Goal: Task Accomplishment & Management: Complete application form

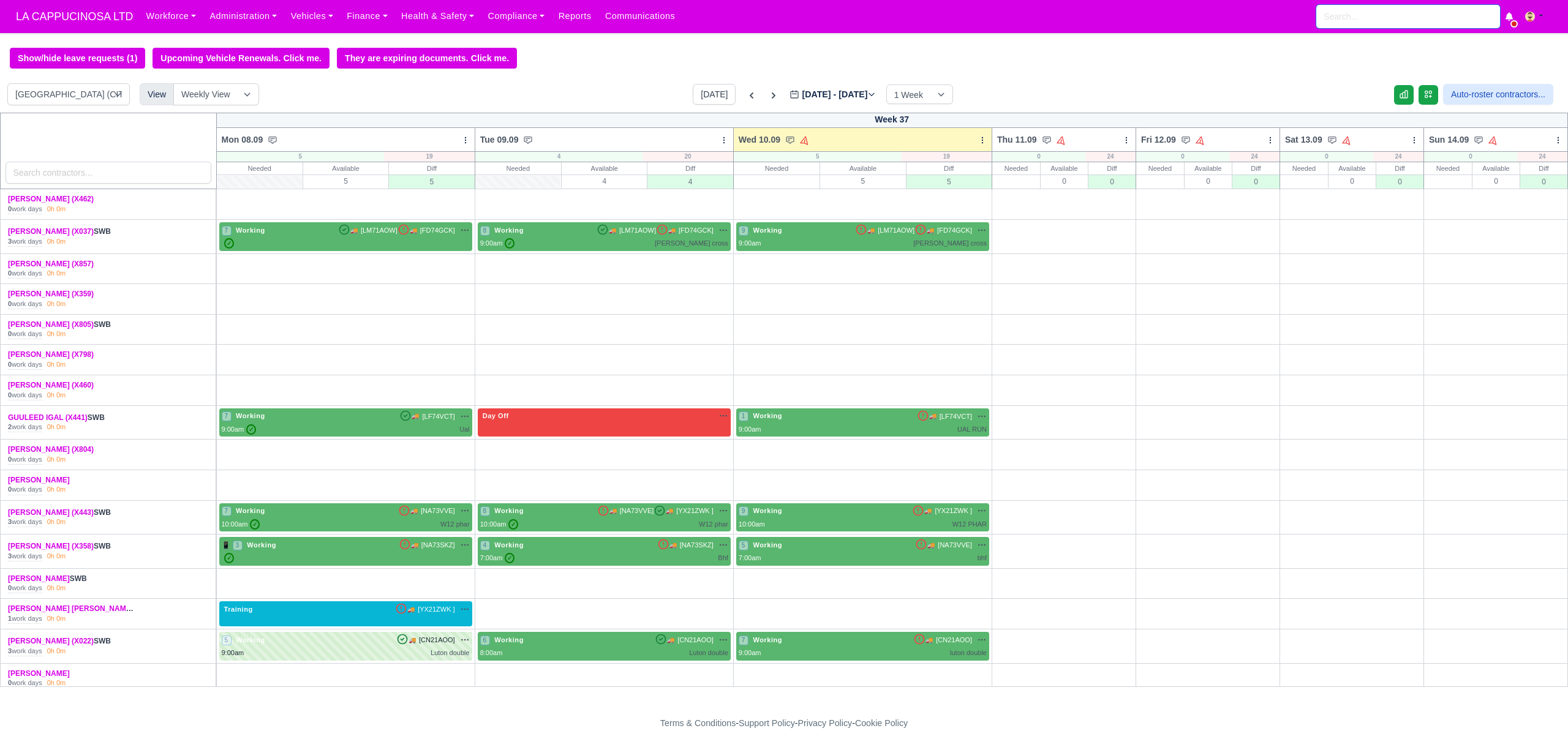
click at [1418, 7] on input "search" at bounding box center [1408, 16] width 183 height 23
click at [1423, 48] on link "SALEH JAMAIL ( X029 ) LONDON CITY (CITYSPRINT) Active (SALEH JAMAIL (X029))" at bounding box center [1408, 58] width 183 height 51
type input "SALEH JAMAIL (X029)"
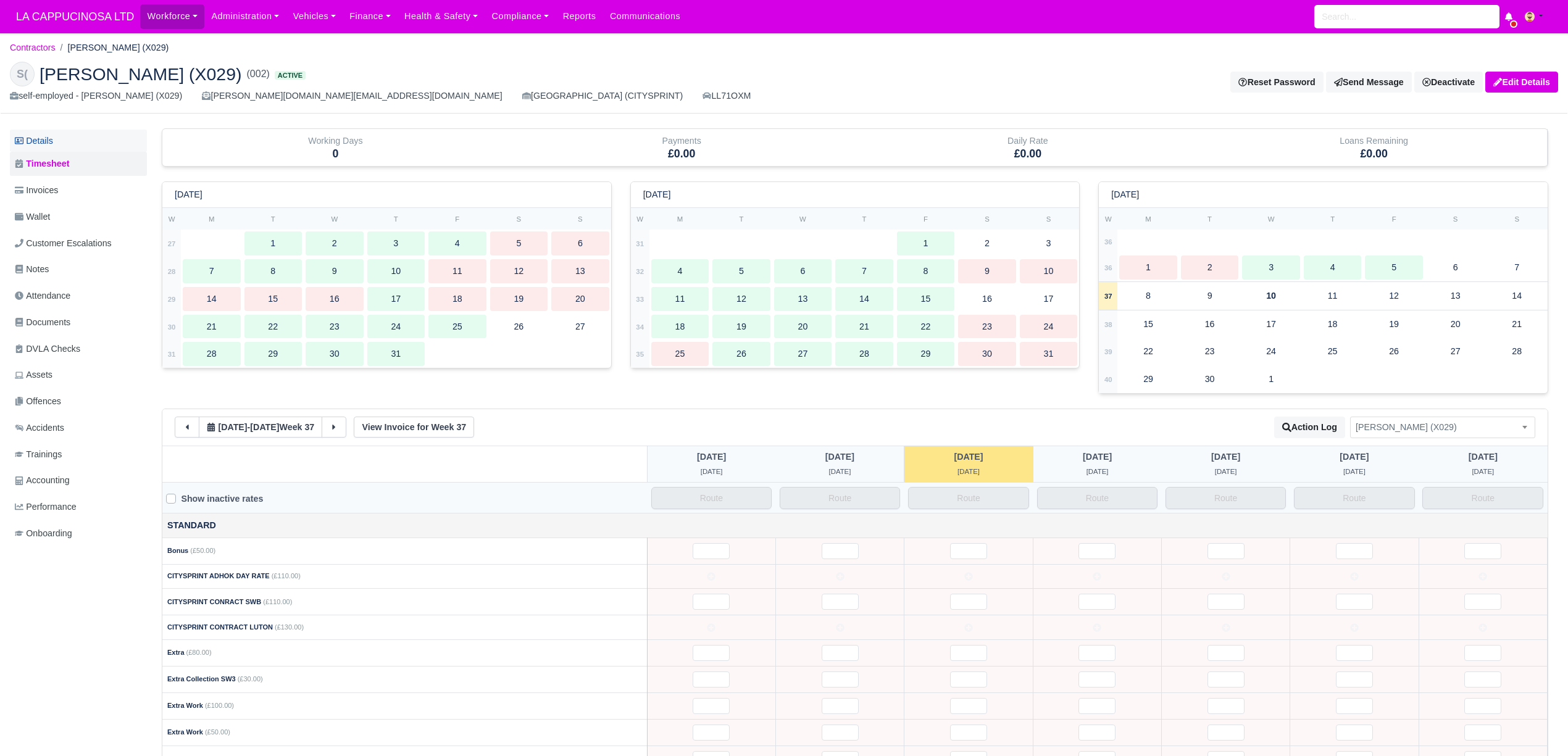
click at [81, 148] on link "Details" at bounding box center [78, 141] width 137 height 23
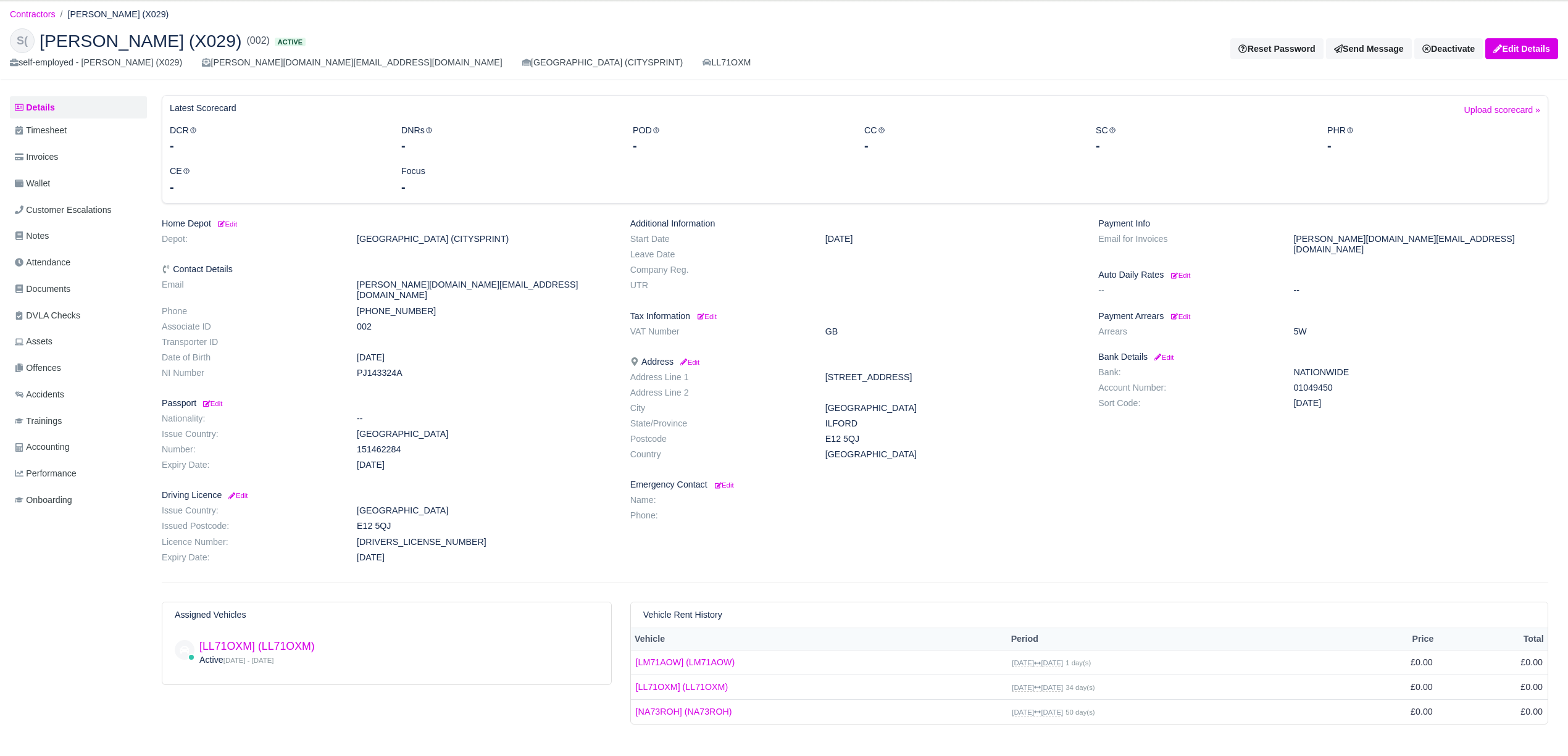
scroll to position [62, 0]
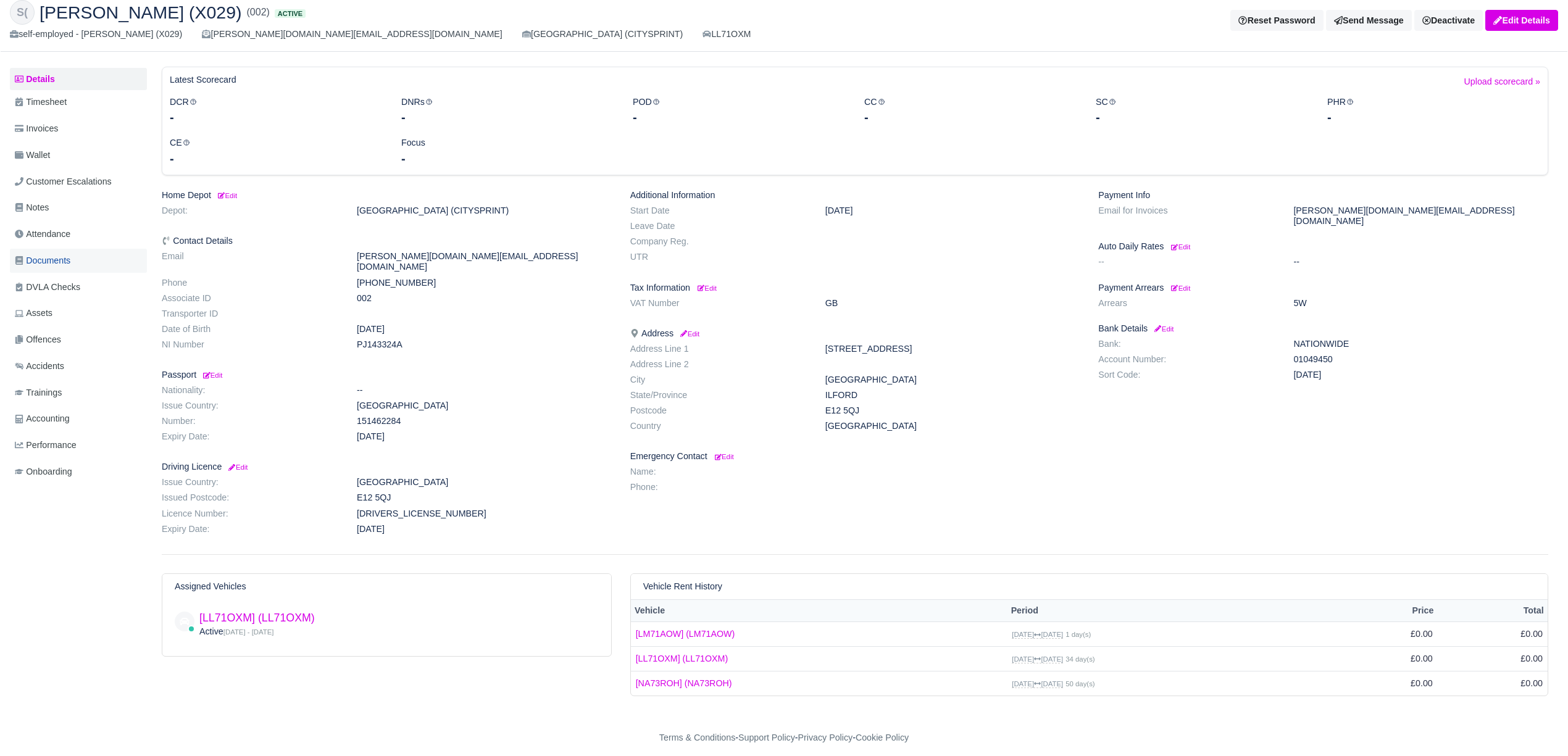
click at [112, 260] on link "Documents" at bounding box center [78, 261] width 137 height 24
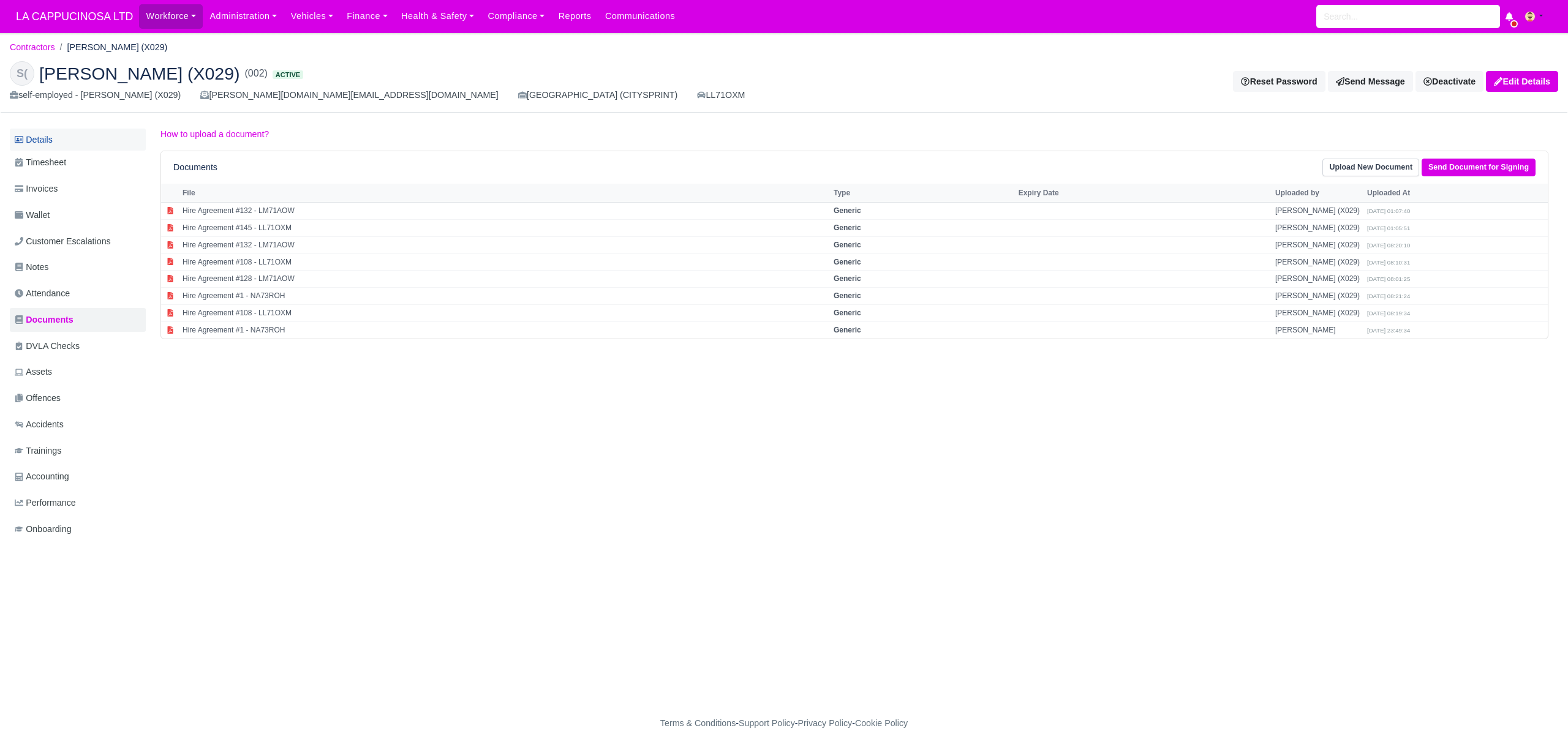
click at [68, 148] on link "Details" at bounding box center [77, 140] width 136 height 22
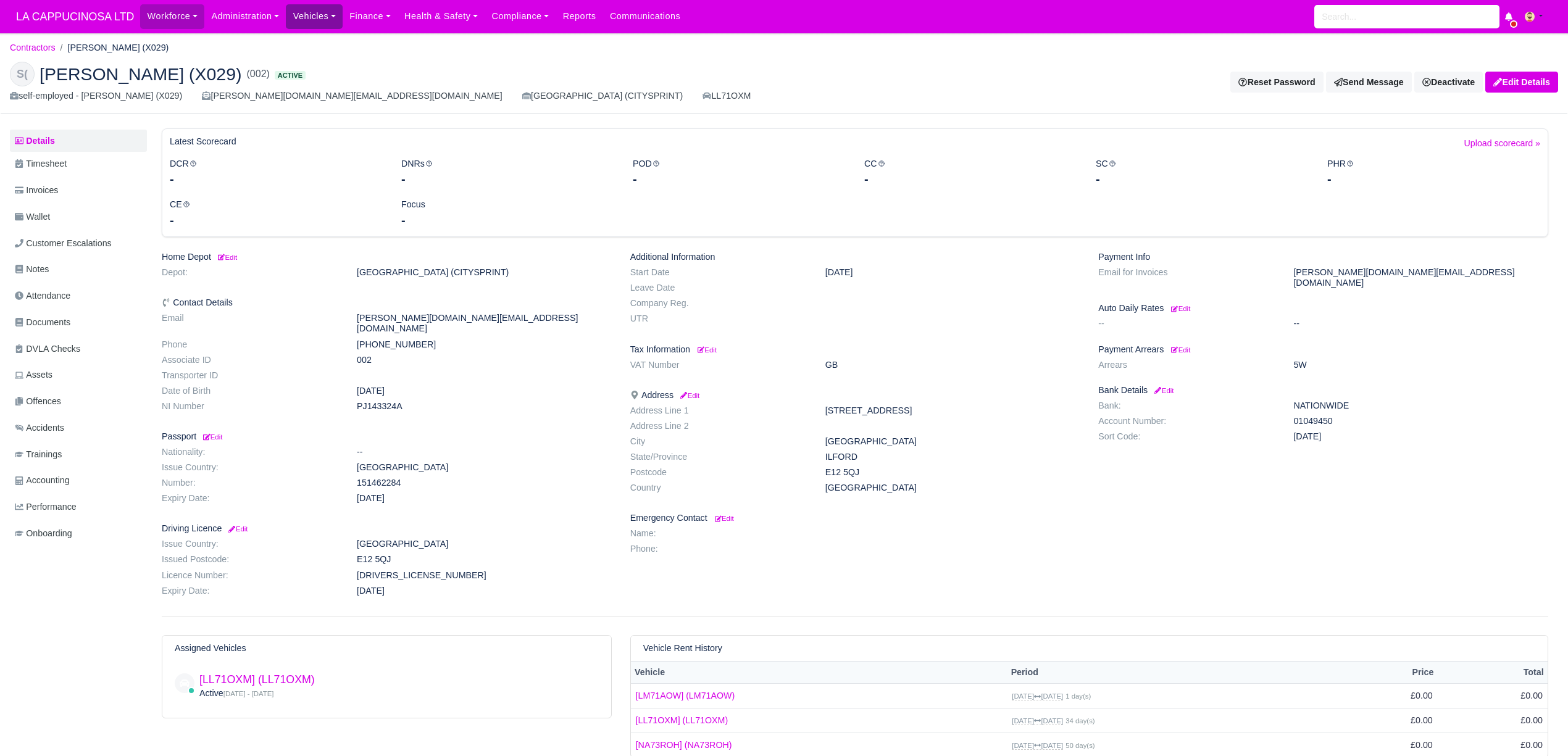
click at [303, 11] on link "Vehicles" at bounding box center [314, 17] width 57 height 24
click at [339, 202] on link "Offences" at bounding box center [341, 199] width 100 height 26
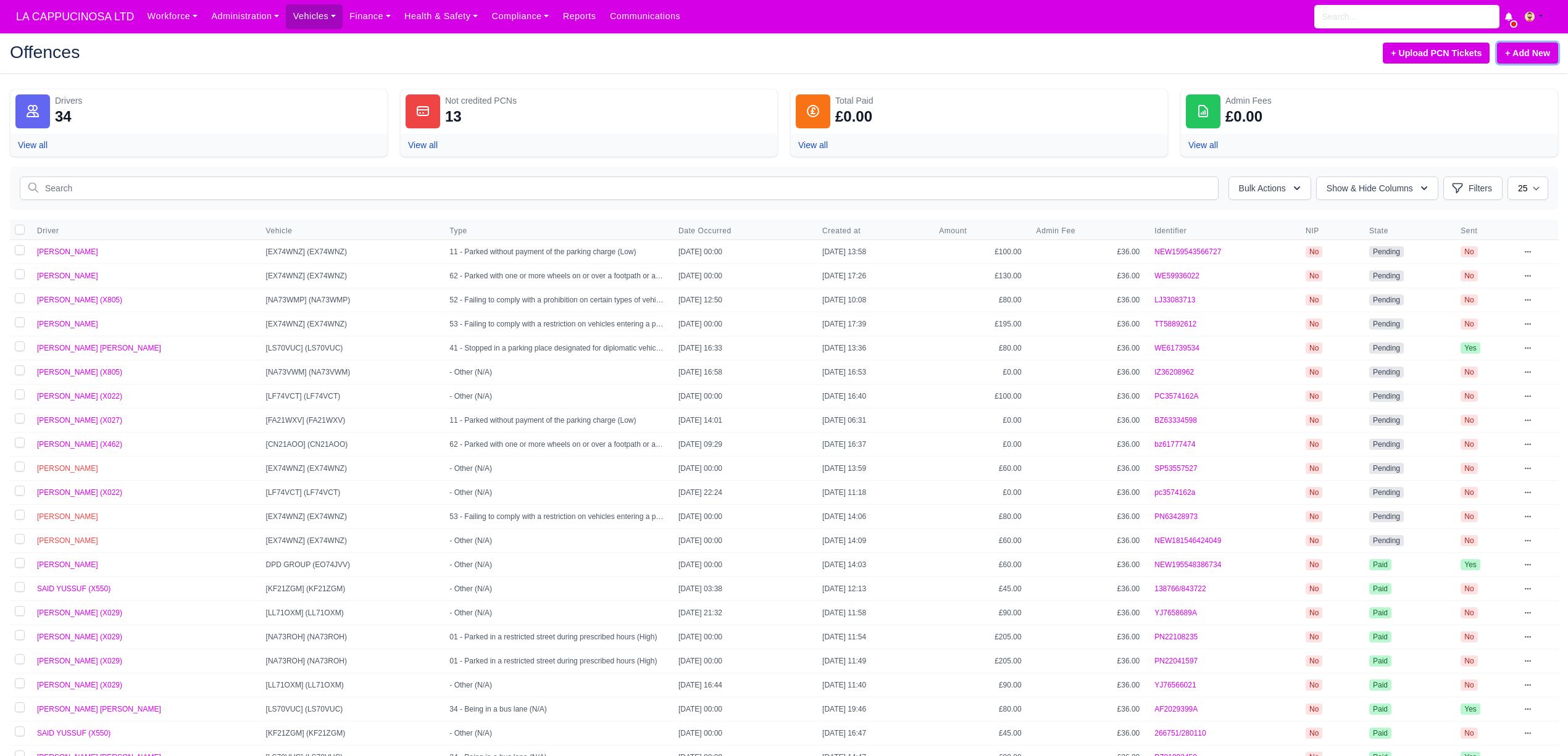
click at [1516, 59] on link "+ Add New" at bounding box center [1527, 53] width 61 height 21
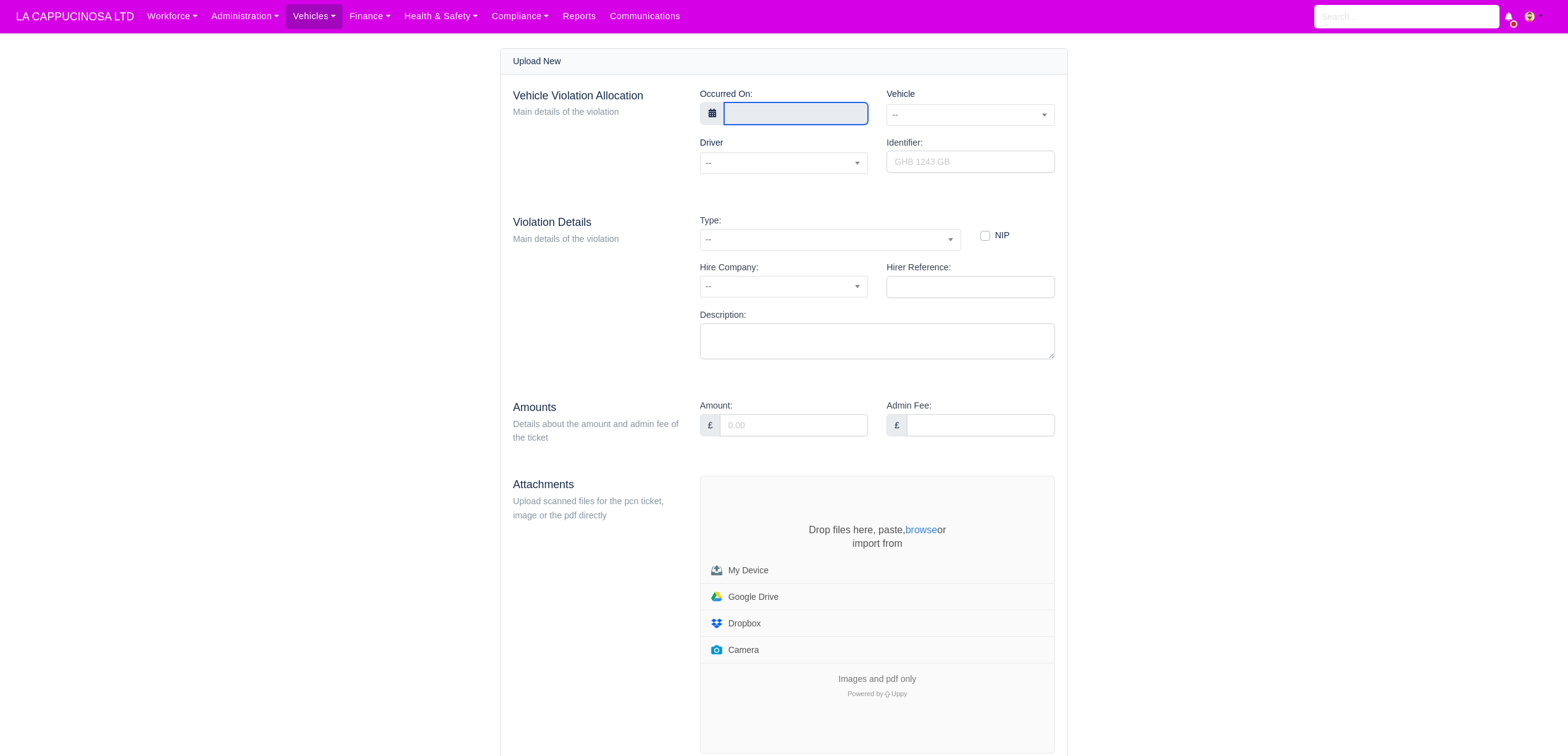
click at [784, 119] on body "LA CAPPUCINOSA LTD Workforce Manpower Expiring Documents Leave Requests Daily A…" at bounding box center [784, 378] width 1568 height 756
click at [806, 140] on select "January February March April May June July August September October November De…" at bounding box center [801, 137] width 73 height 14
select select "7"
click at [766, 131] on select "January February March April May June July August September October November De…" at bounding box center [801, 137] width 73 height 14
type input "14 August 2025 00:00"
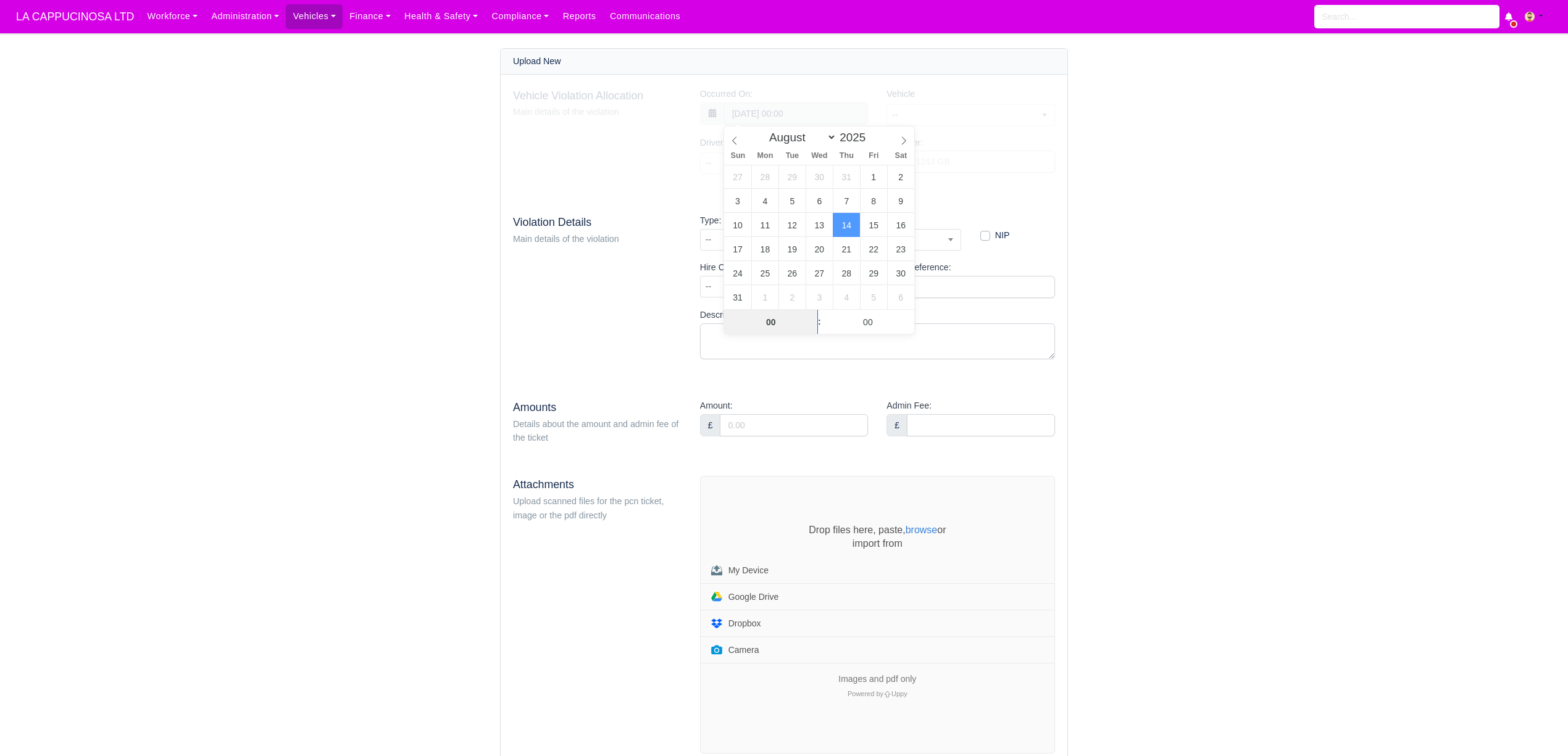
scroll to position [1, 0]
type input "15"
type input "14 August 2025 15:00"
click at [863, 324] on input "00" at bounding box center [867, 322] width 93 height 24
type input "49"
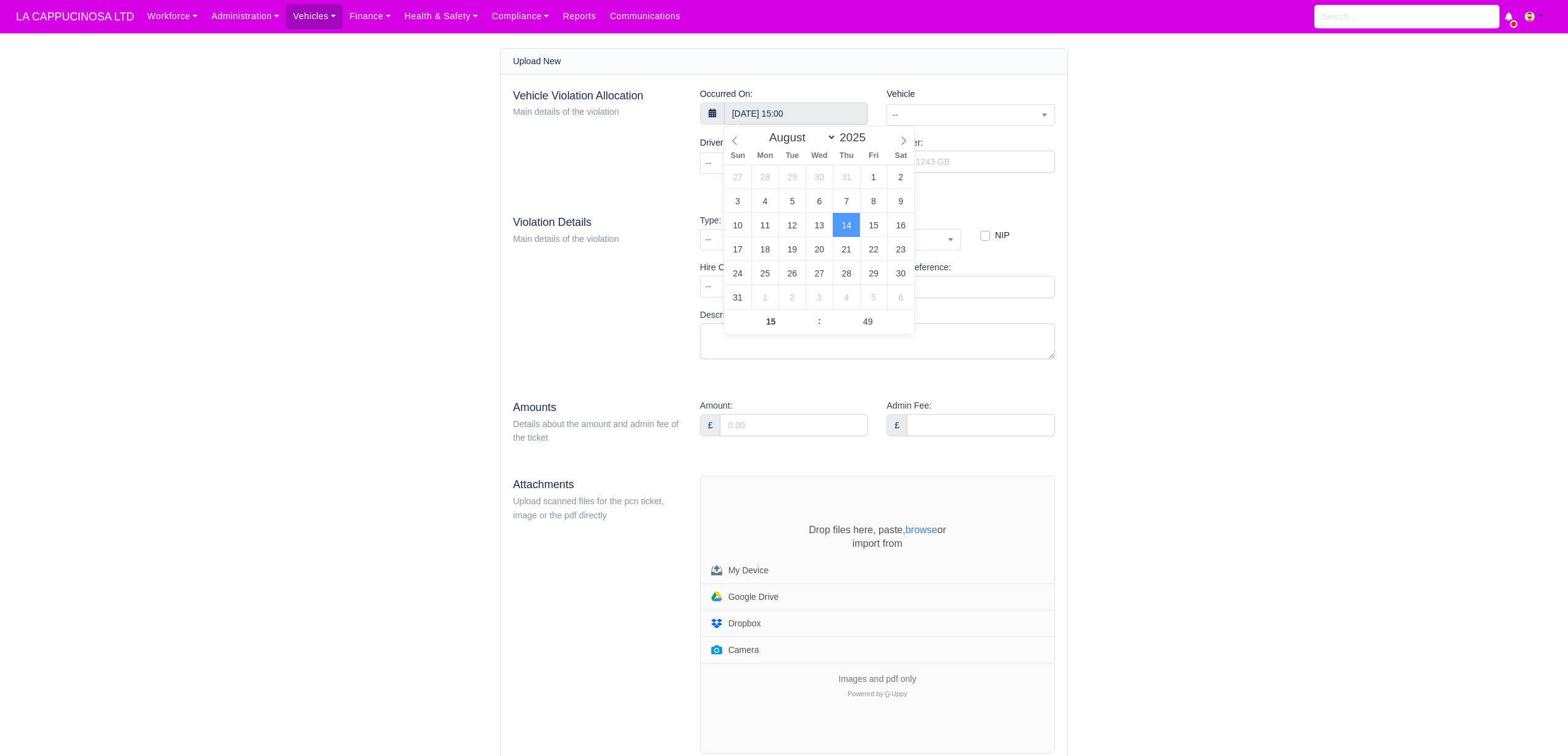
type input "14 August 2025 15:49"
click at [1000, 217] on div "NIP" at bounding box center [1017, 237] width 93 height 47
click at [966, 109] on span "--" at bounding box center [971, 115] width 167 height 16
type input "roh"
select select "20"
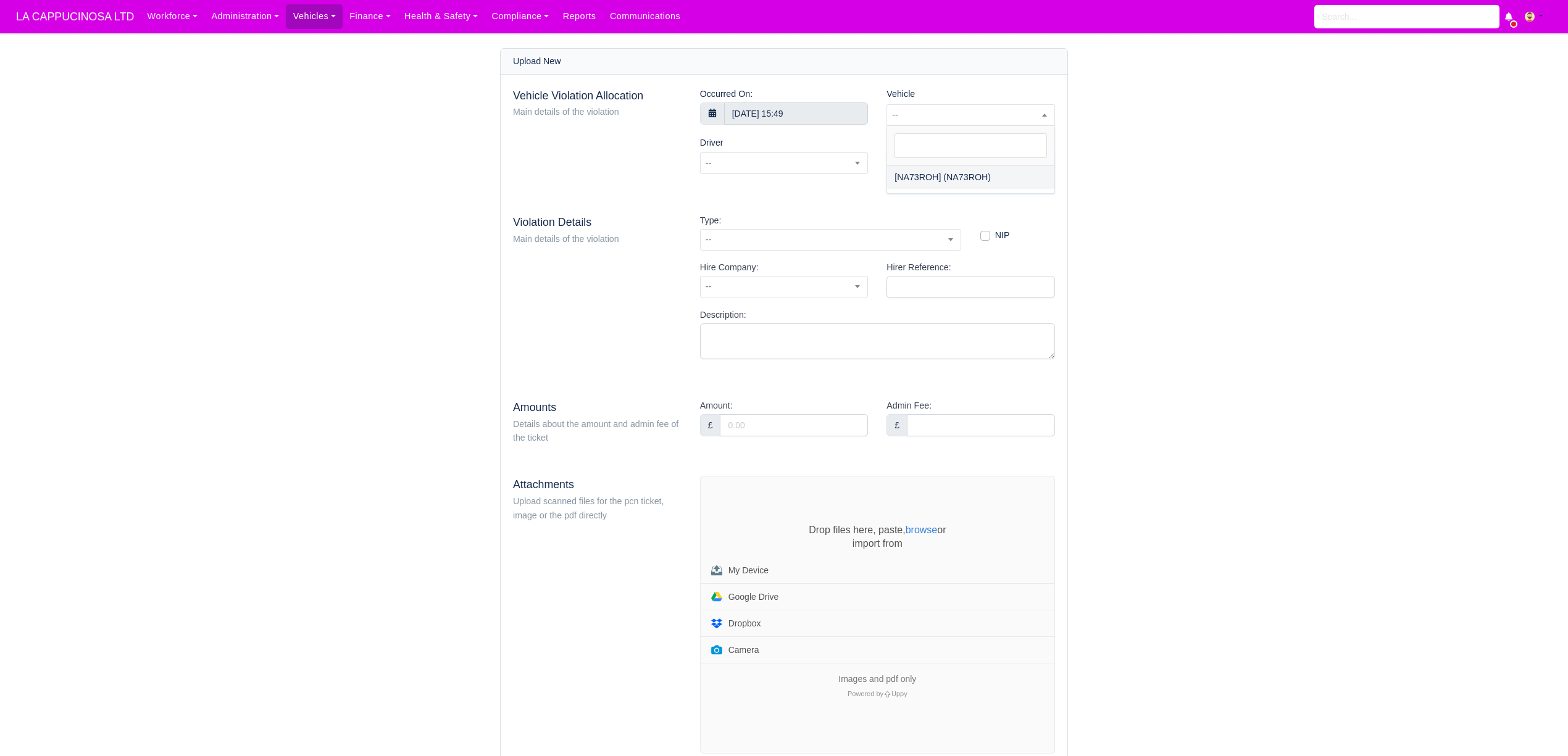
select select "28"
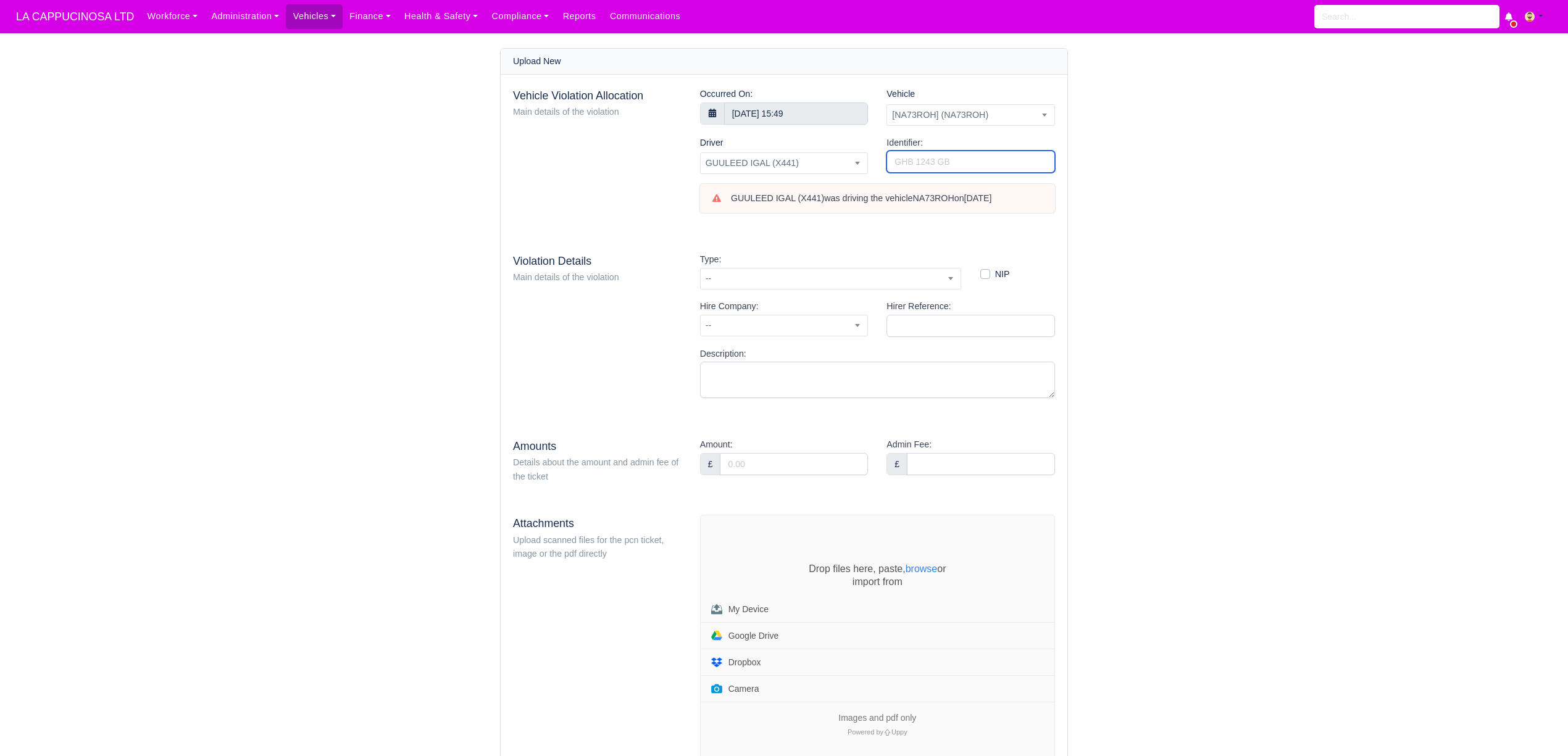
click at [977, 153] on input "Identifier:" at bounding box center [970, 161] width 168 height 22
click at [1006, 167] on input "Identifier:" at bounding box center [970, 161] width 168 height 22
paste input "YJ77798747"
type input "YJ77798747"
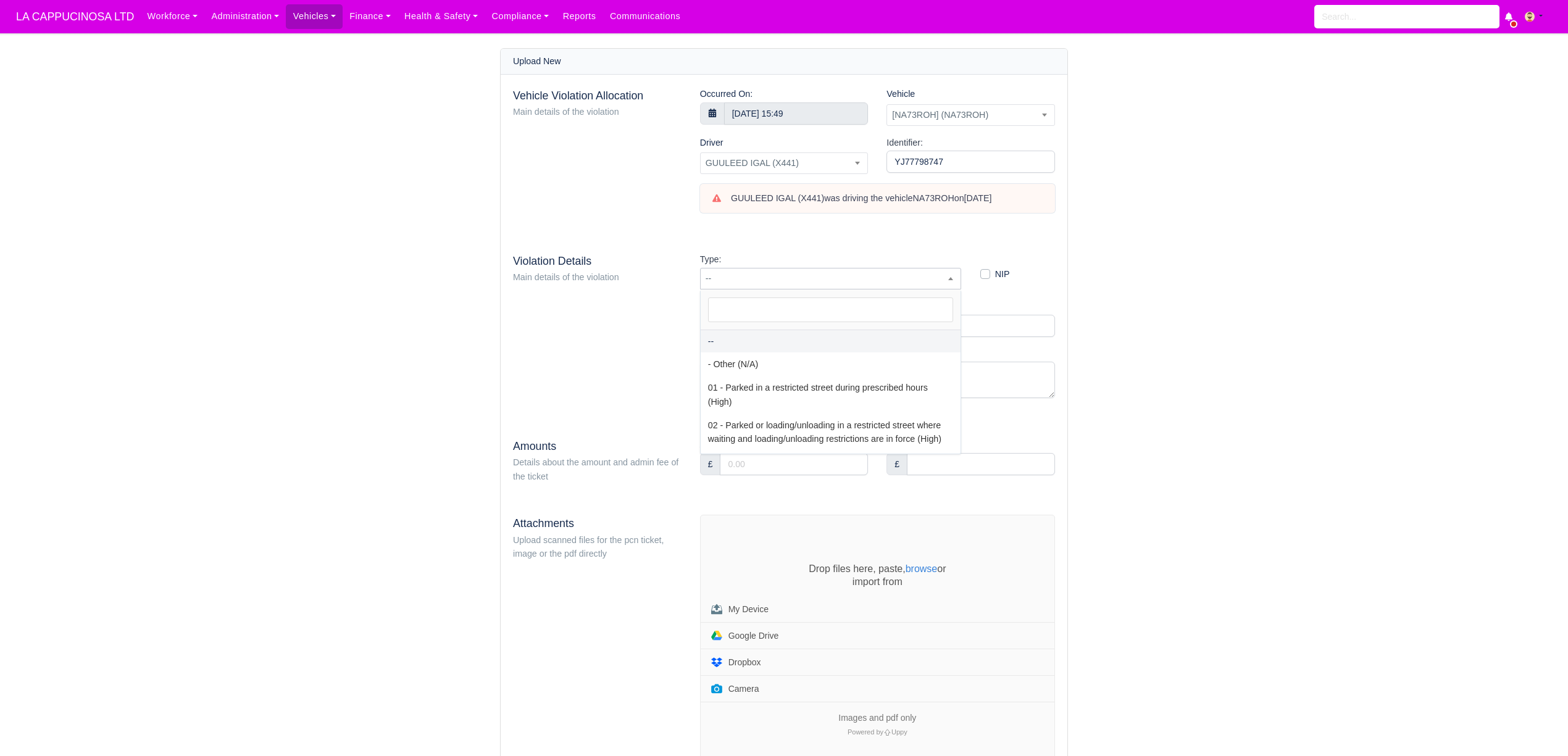
click at [842, 289] on span "--" at bounding box center [831, 278] width 262 height 22
select select "81"
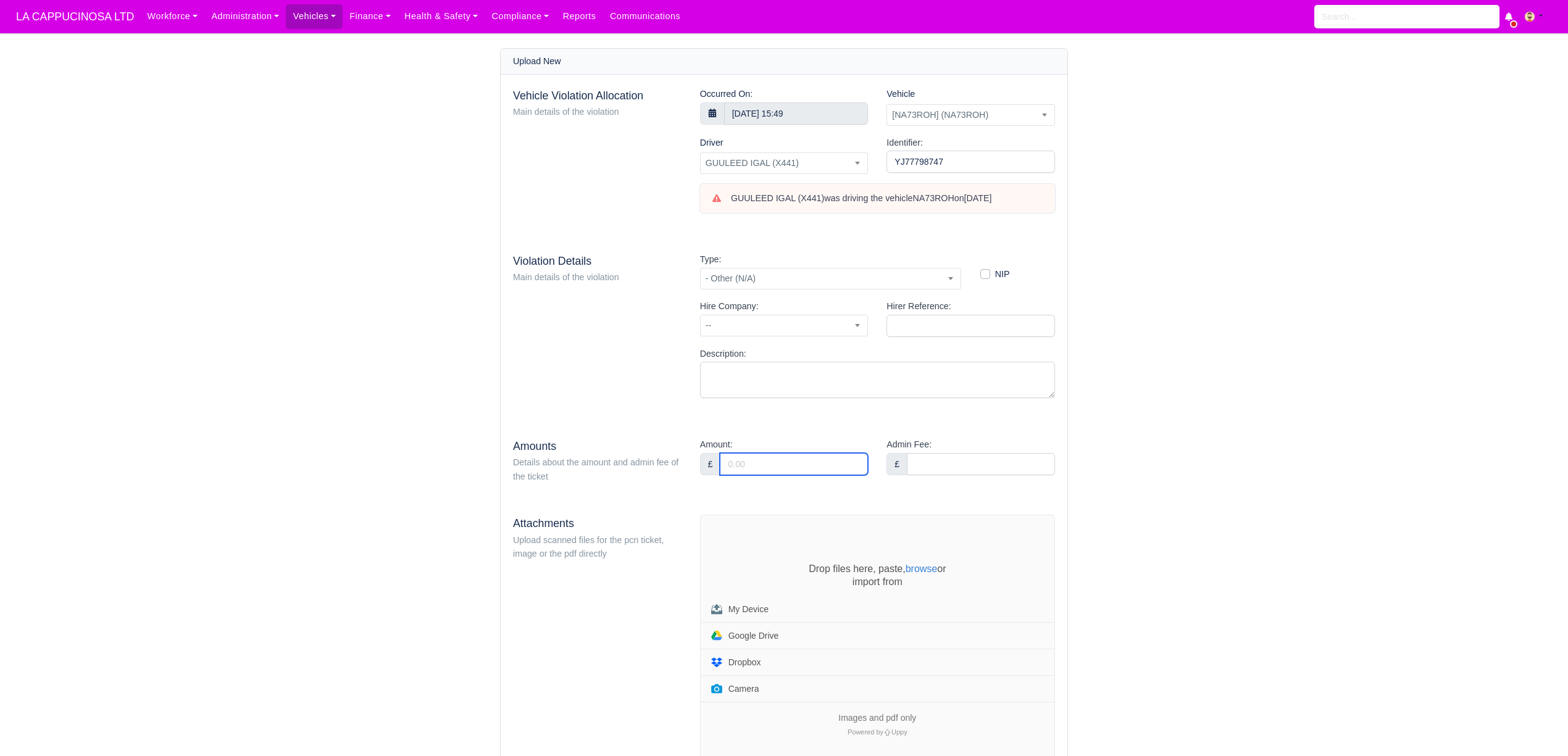
click at [816, 457] on input "Amount:" at bounding box center [794, 464] width 148 height 22
type input "90"
click at [944, 454] on input "Admin Fee:" at bounding box center [981, 464] width 148 height 22
type input "36"
click at [1006, 413] on div "Vehicle Violation Allocation Main details of the violation Occurred On: 14 Augu…" at bounding box center [784, 439] width 567 height 730
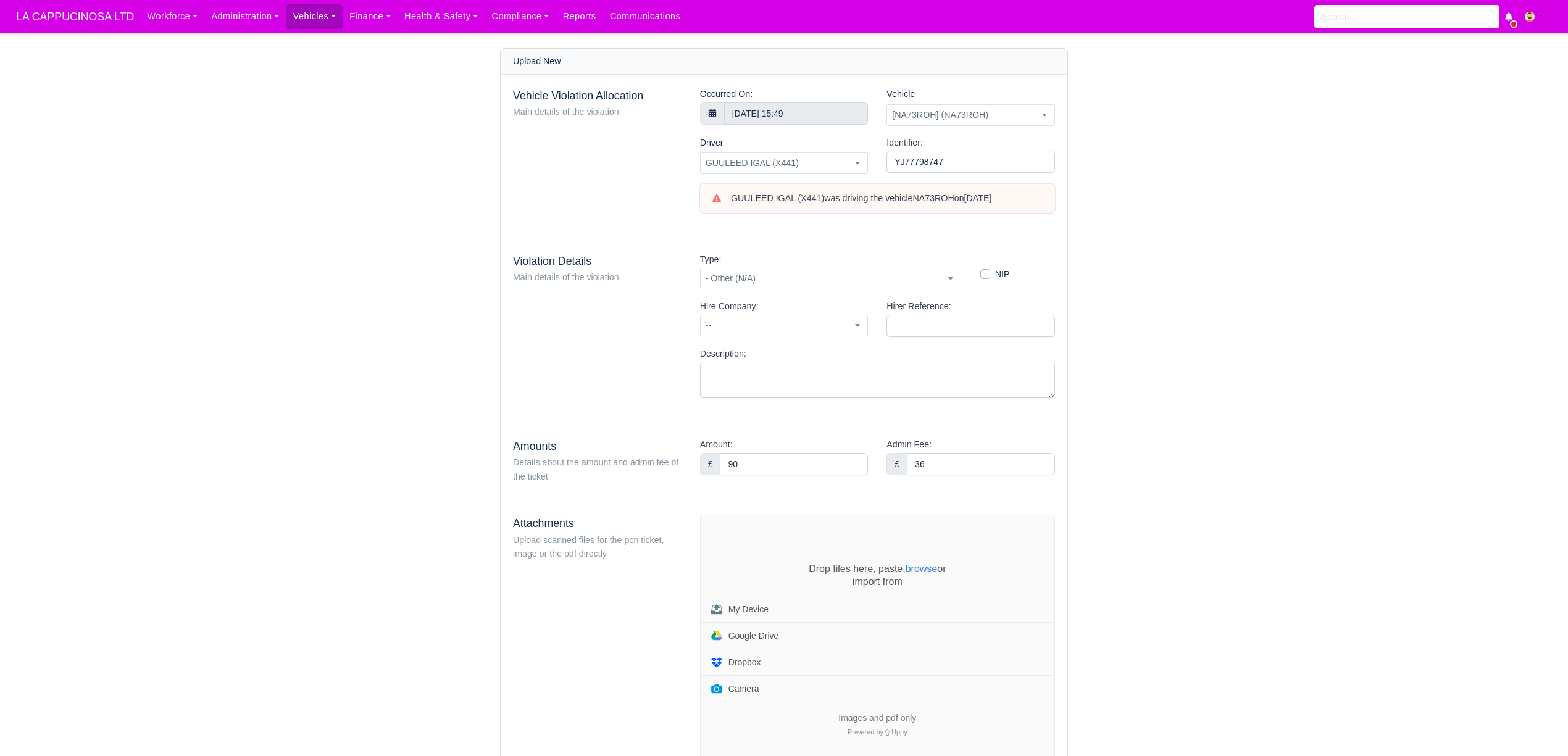
scroll to position [144, 0]
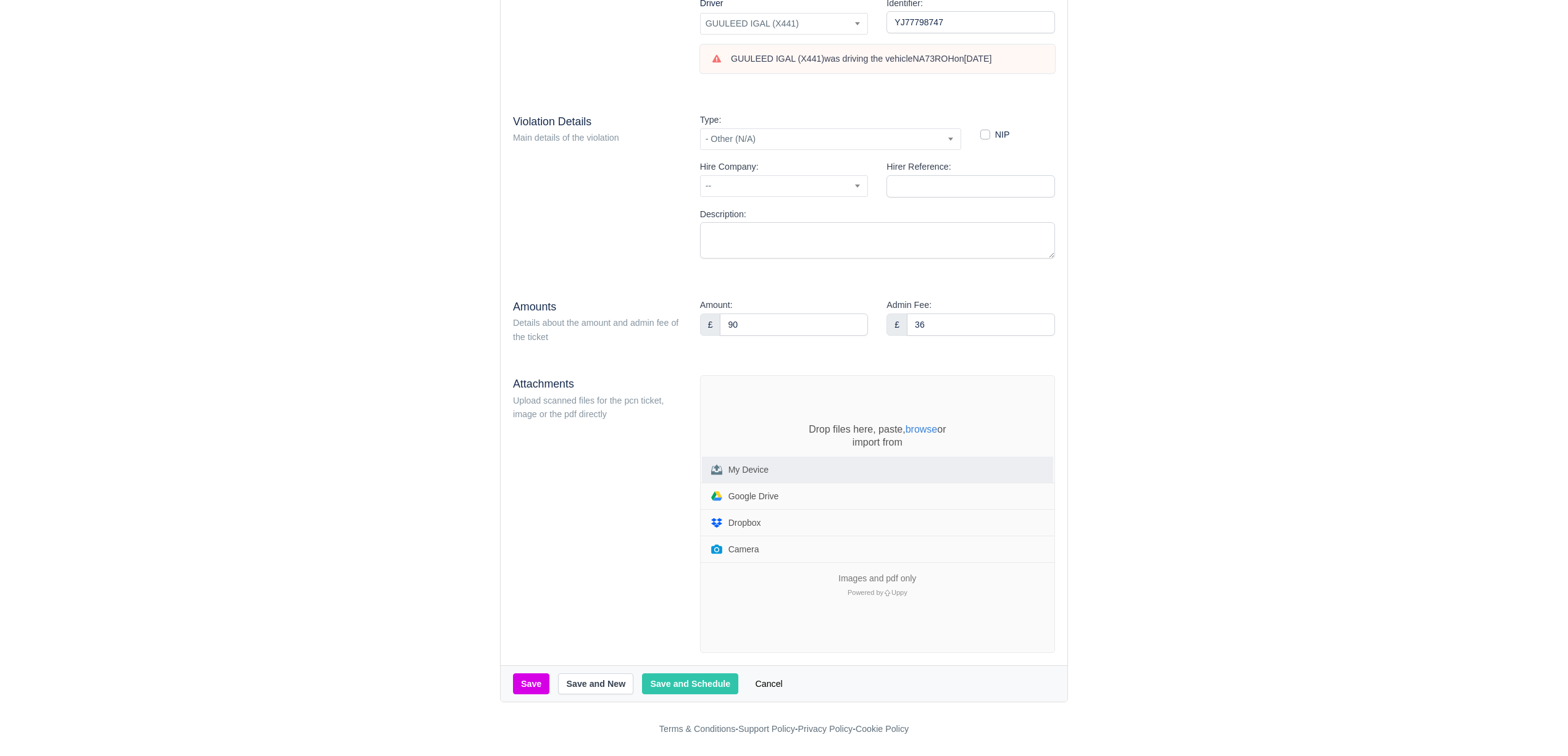
click at [823, 467] on button "My Device" at bounding box center [877, 470] width 351 height 26
drag, startPoint x: 941, startPoint y: 400, endPoint x: 1477, endPoint y: 216, distance: 566.7
click at [1458, 220] on main "Upload New Vehicle Violation Allocation Main details of the violation Occurred …" at bounding box center [784, 305] width 1568 height 793
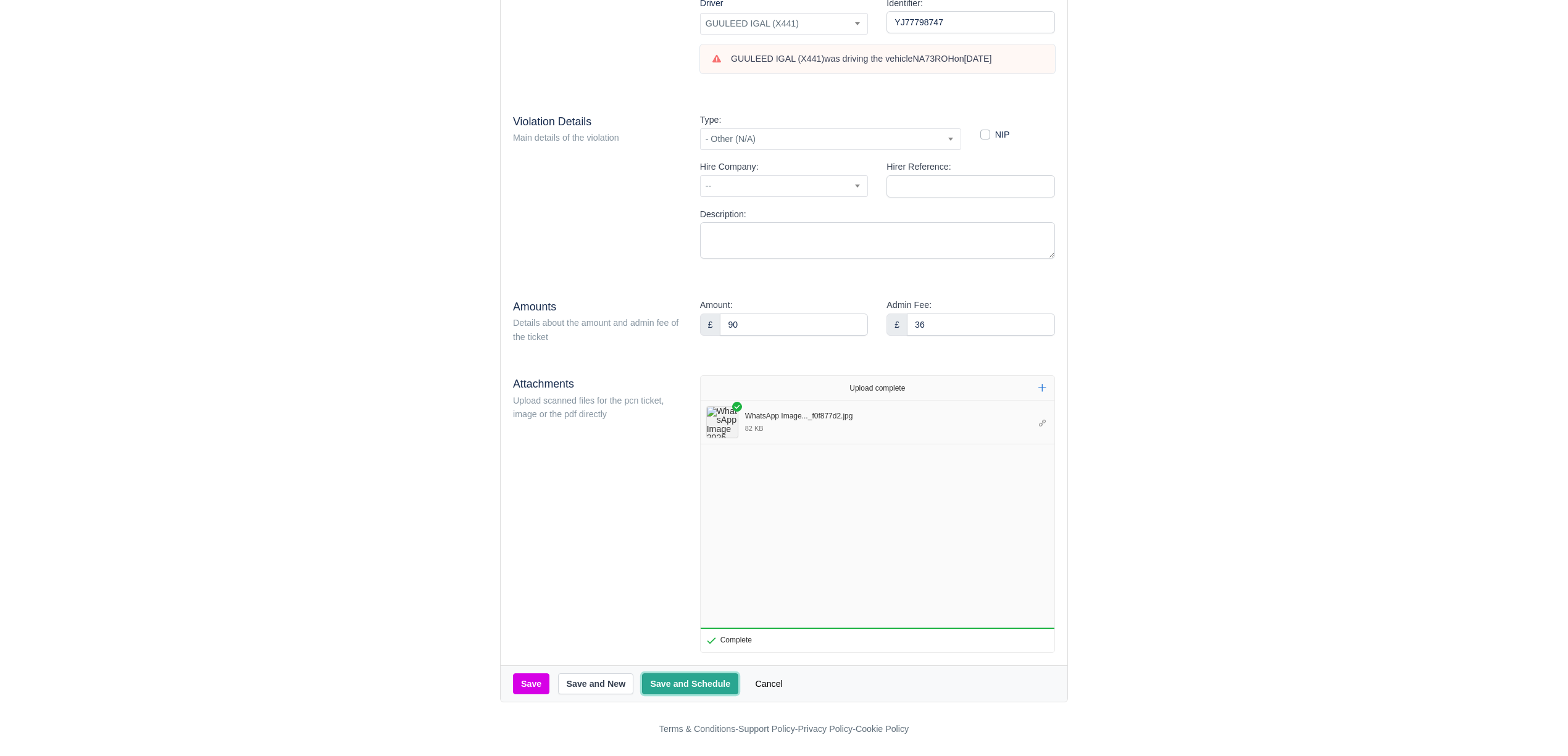
click at [707, 684] on button "Save and Schedule" at bounding box center [690, 684] width 96 height 21
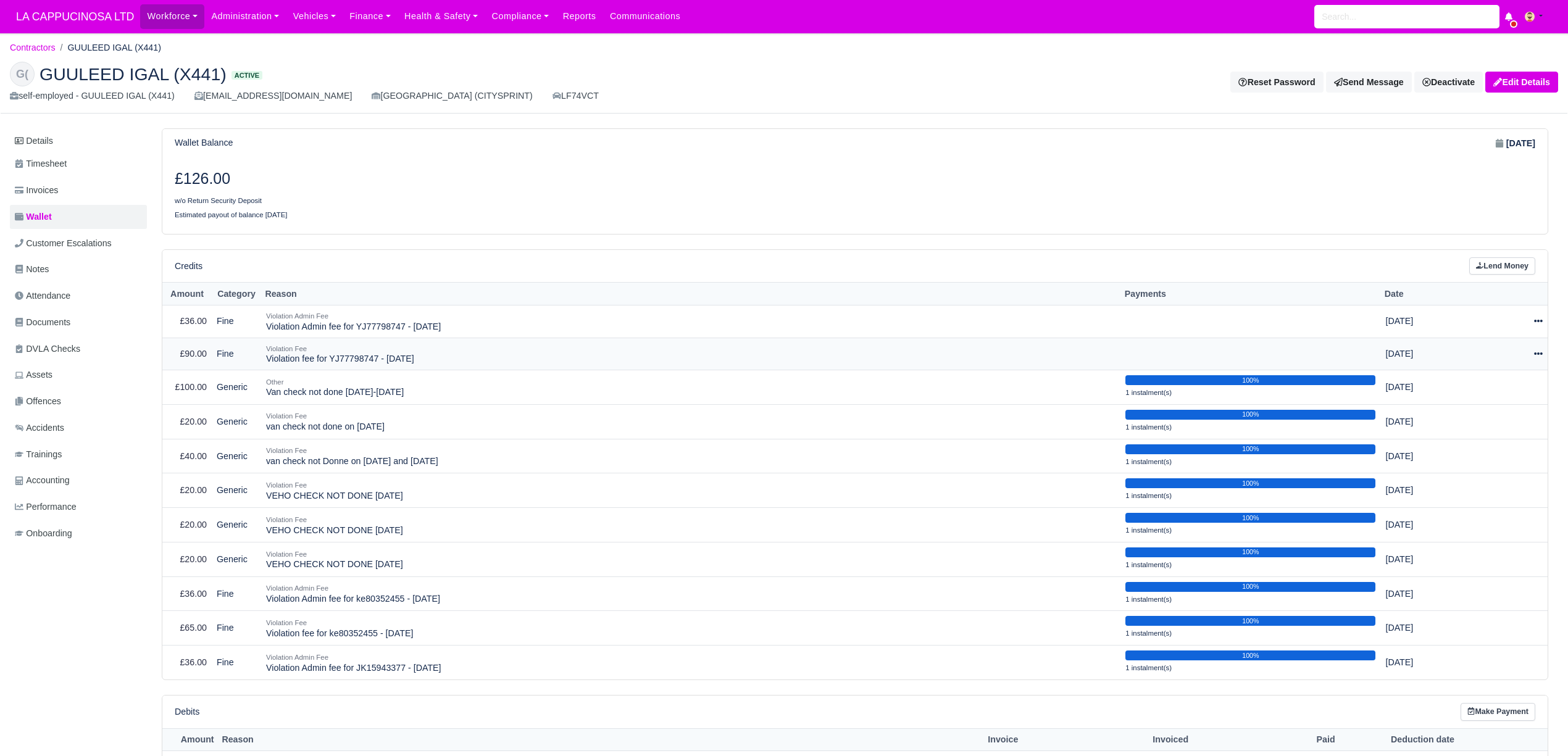
click at [1537, 354] on icon at bounding box center [1538, 354] width 9 height 9
click at [1383, 229] on div "£126.00 w/o Return Security Deposit Estimated payout of balance in 4 weeks" at bounding box center [855, 194] width 1385 height 76
click at [1535, 325] on icon at bounding box center [1538, 321] width 9 height 9
click at [1517, 356] on button "Make Payment" at bounding box center [1482, 359] width 110 height 19
select select "879"
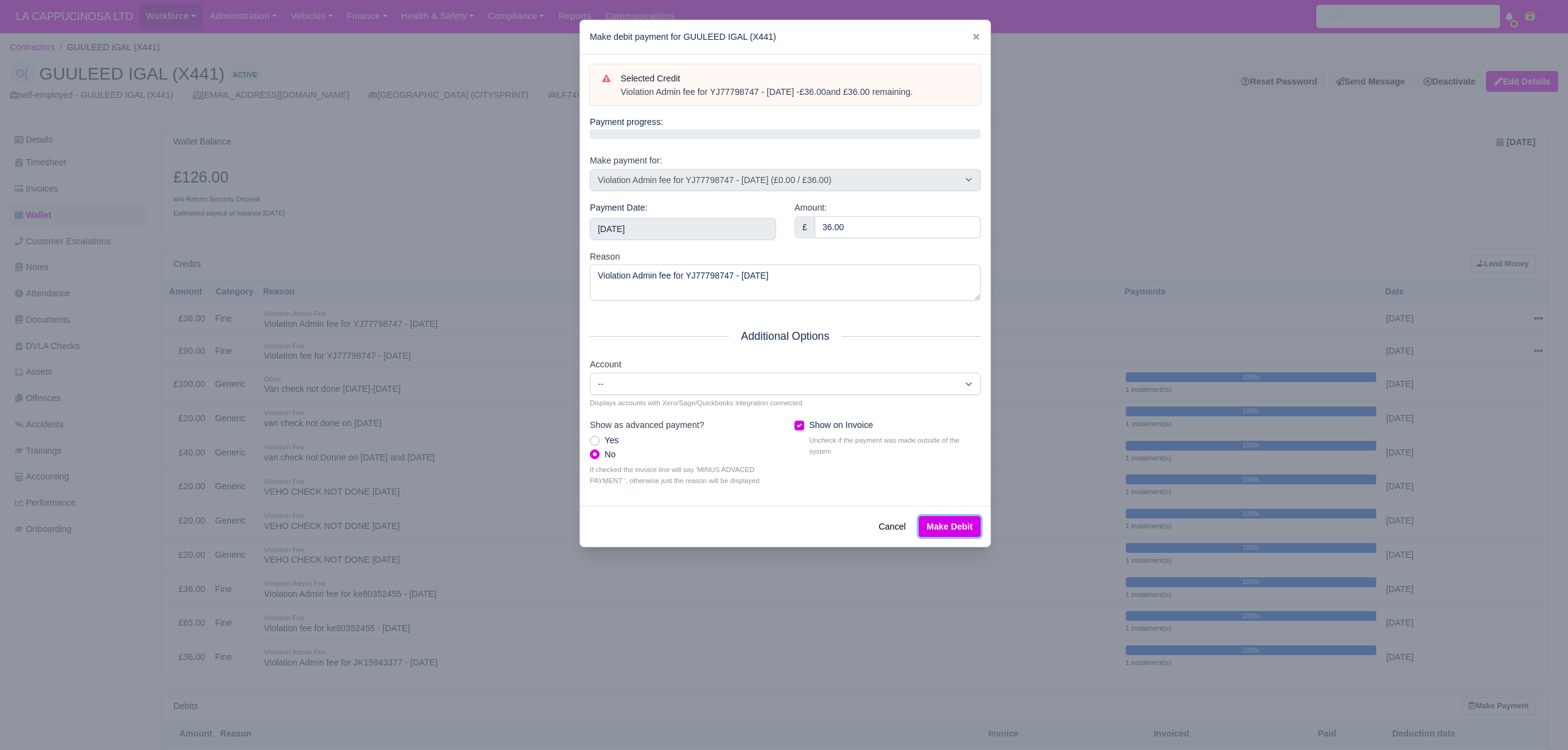
click at [961, 528] on button "Make Debit" at bounding box center [949, 527] width 61 height 21
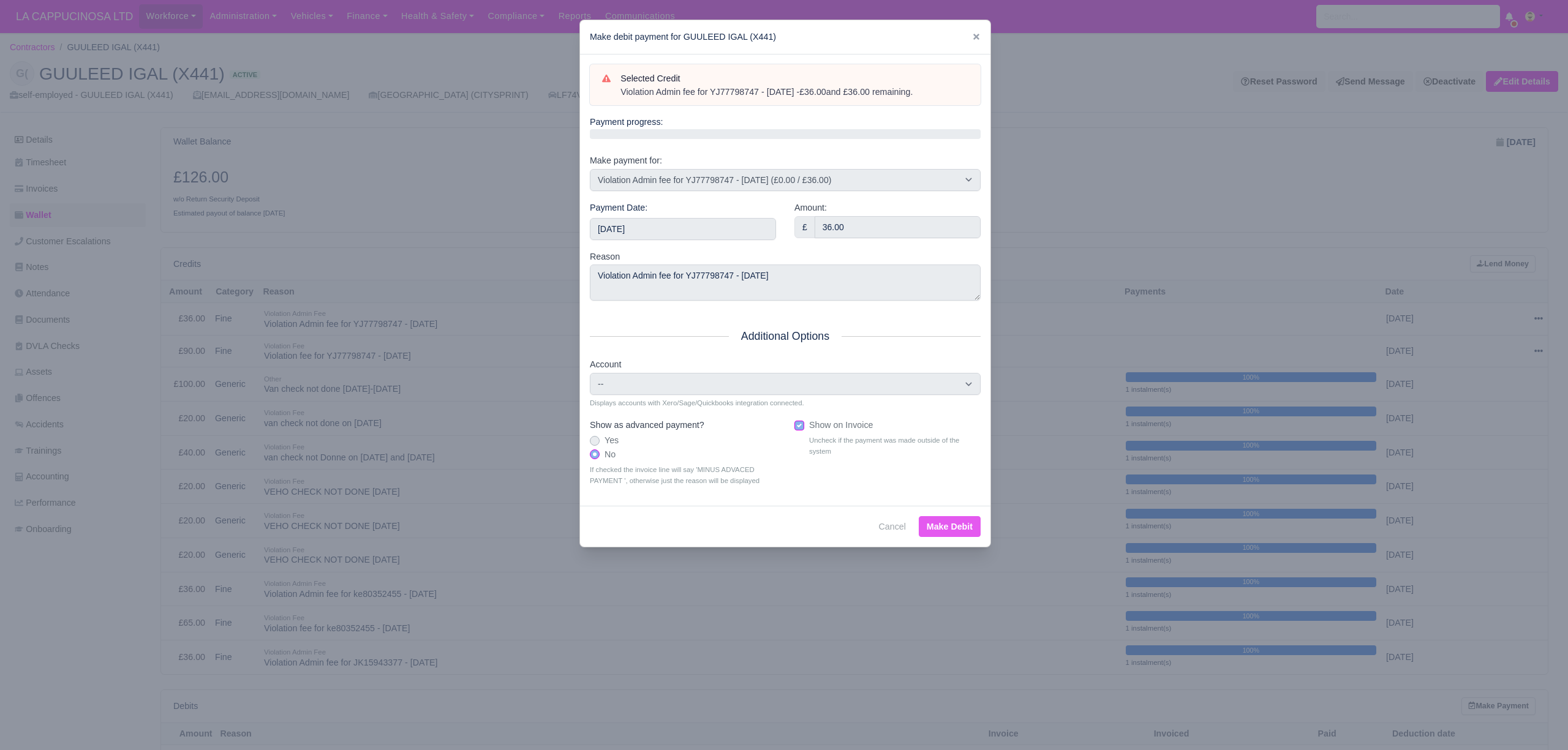
type input "2025-09-14T23:59:59+01:00"
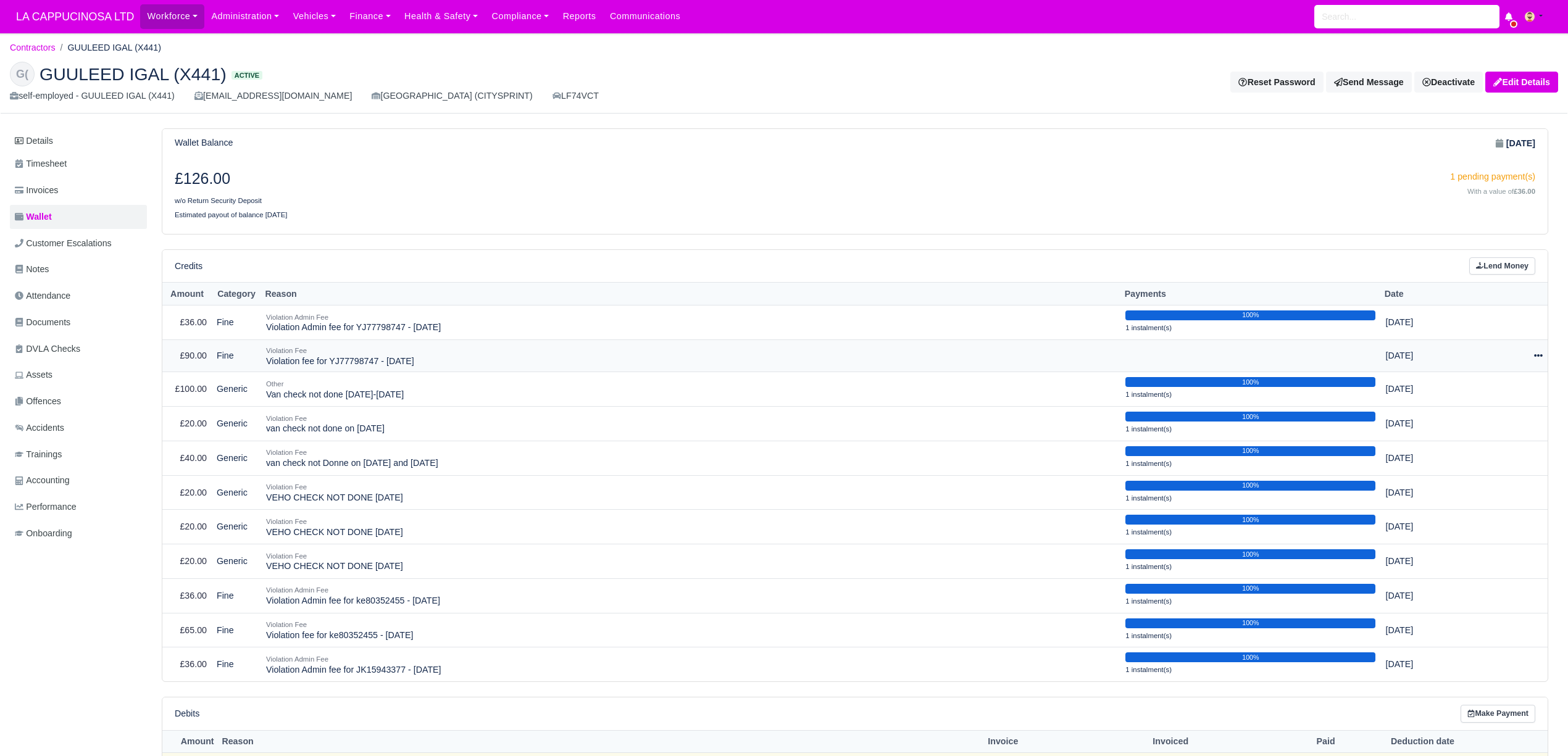
click at [1533, 358] on div at bounding box center [1503, 356] width 77 height 14
click at [1514, 392] on button "Make Payment" at bounding box center [1482, 393] width 110 height 19
select select "878"
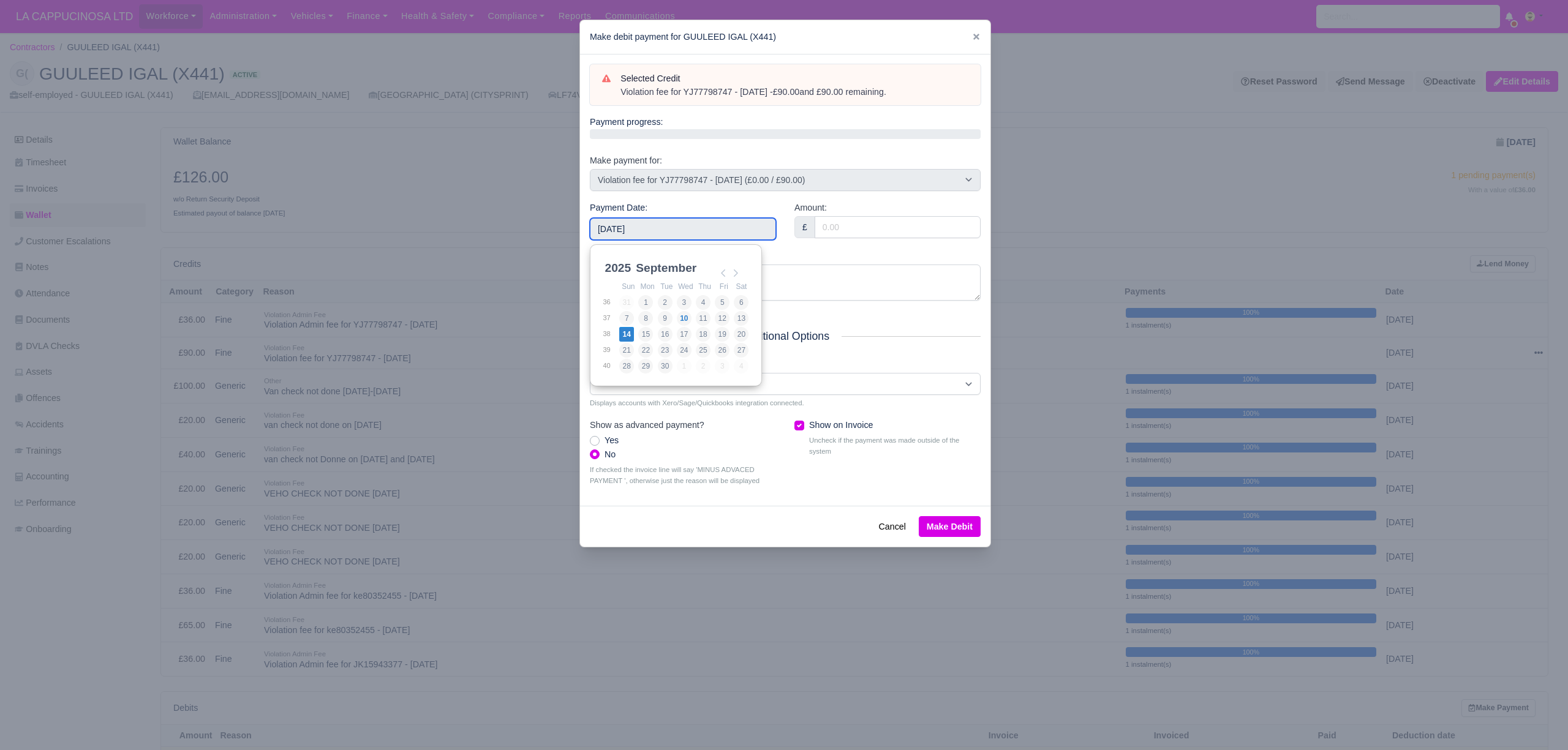
click at [675, 228] on input "[DATE]" at bounding box center [683, 228] width 186 height 22
type input "[DATE]"
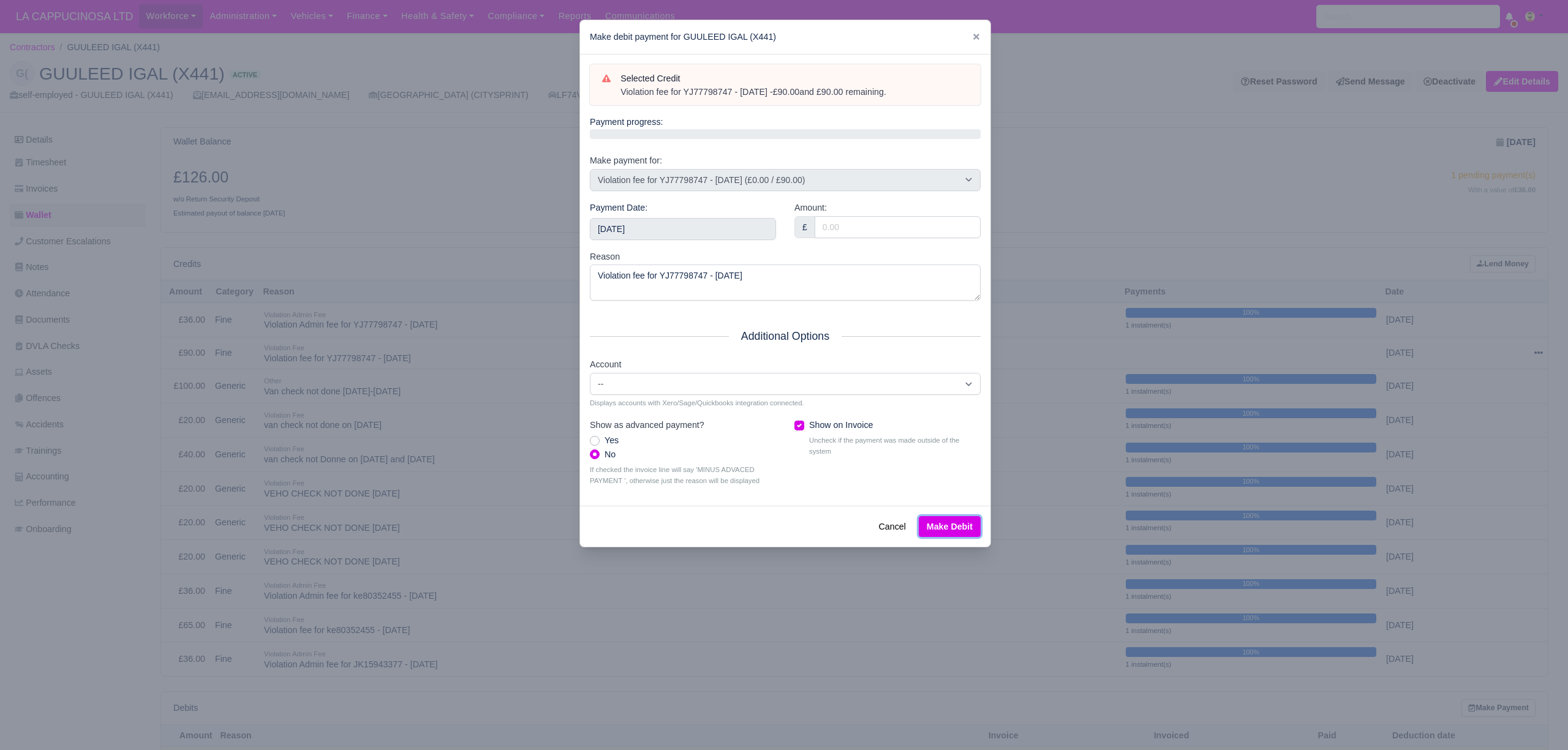
click at [928, 527] on button "Make Debit" at bounding box center [949, 527] width 61 height 21
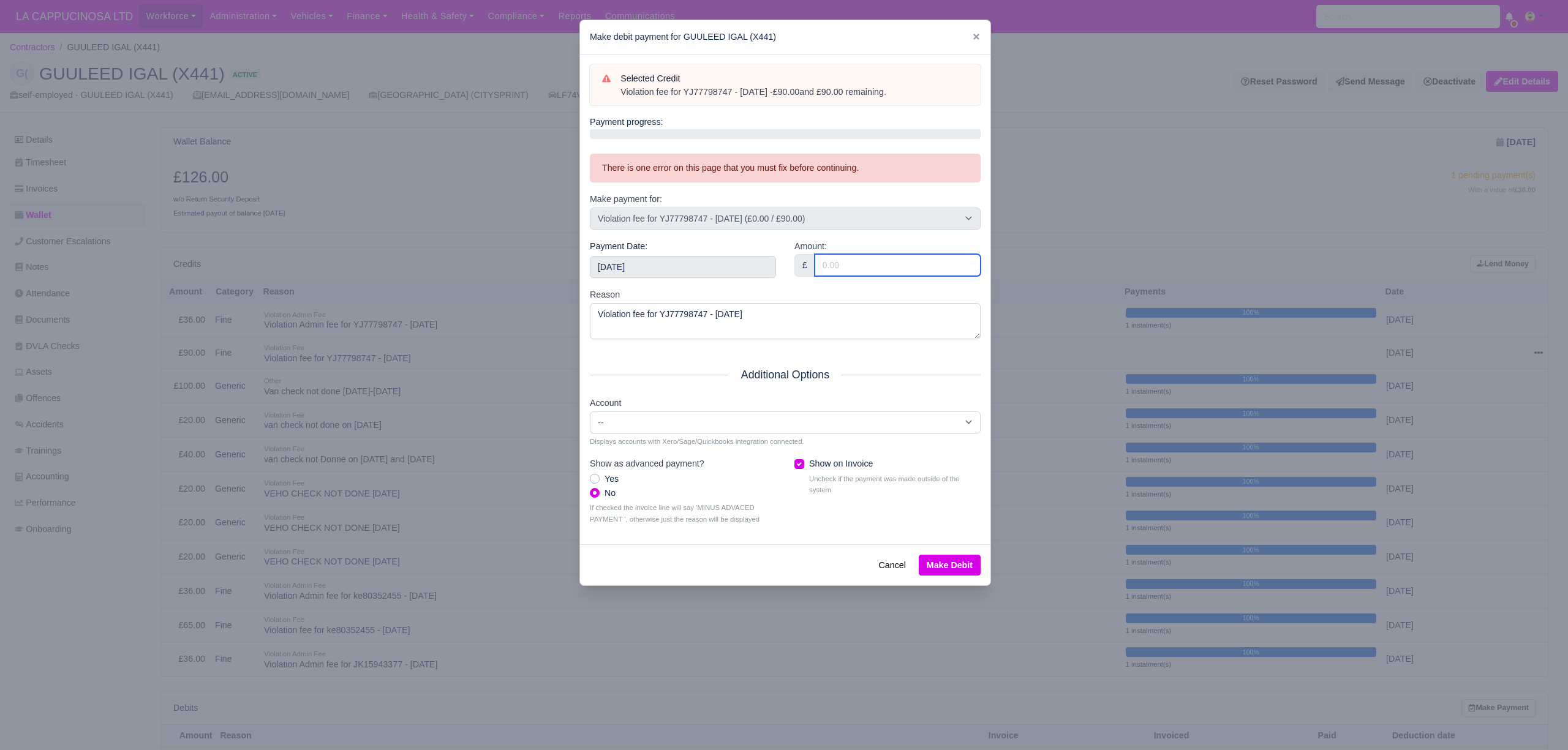
click at [863, 260] on input "Amount:" at bounding box center [897, 265] width 166 height 22
type input "90"
click at [961, 574] on button "Make Debit" at bounding box center [949, 565] width 61 height 21
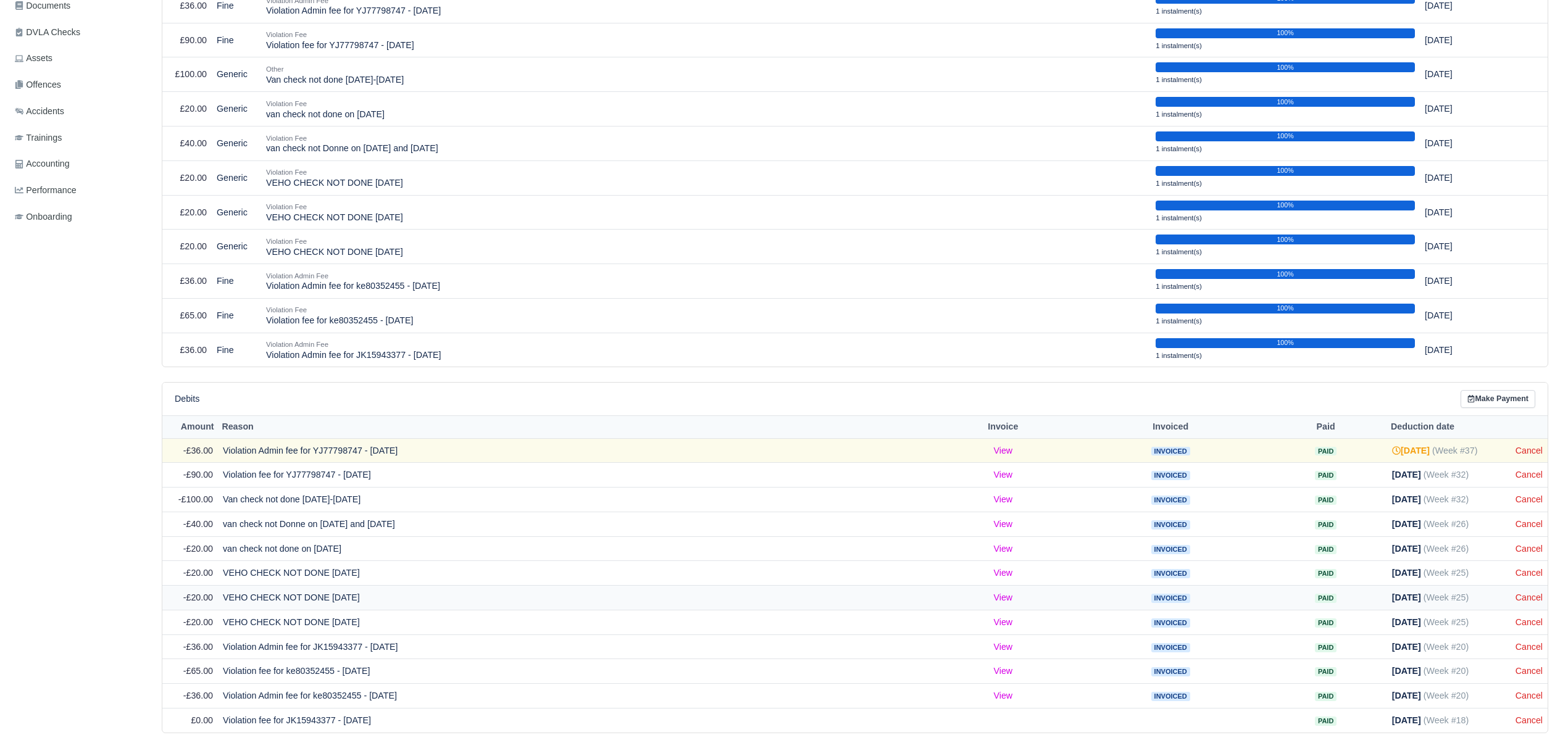
scroll to position [354, 0]
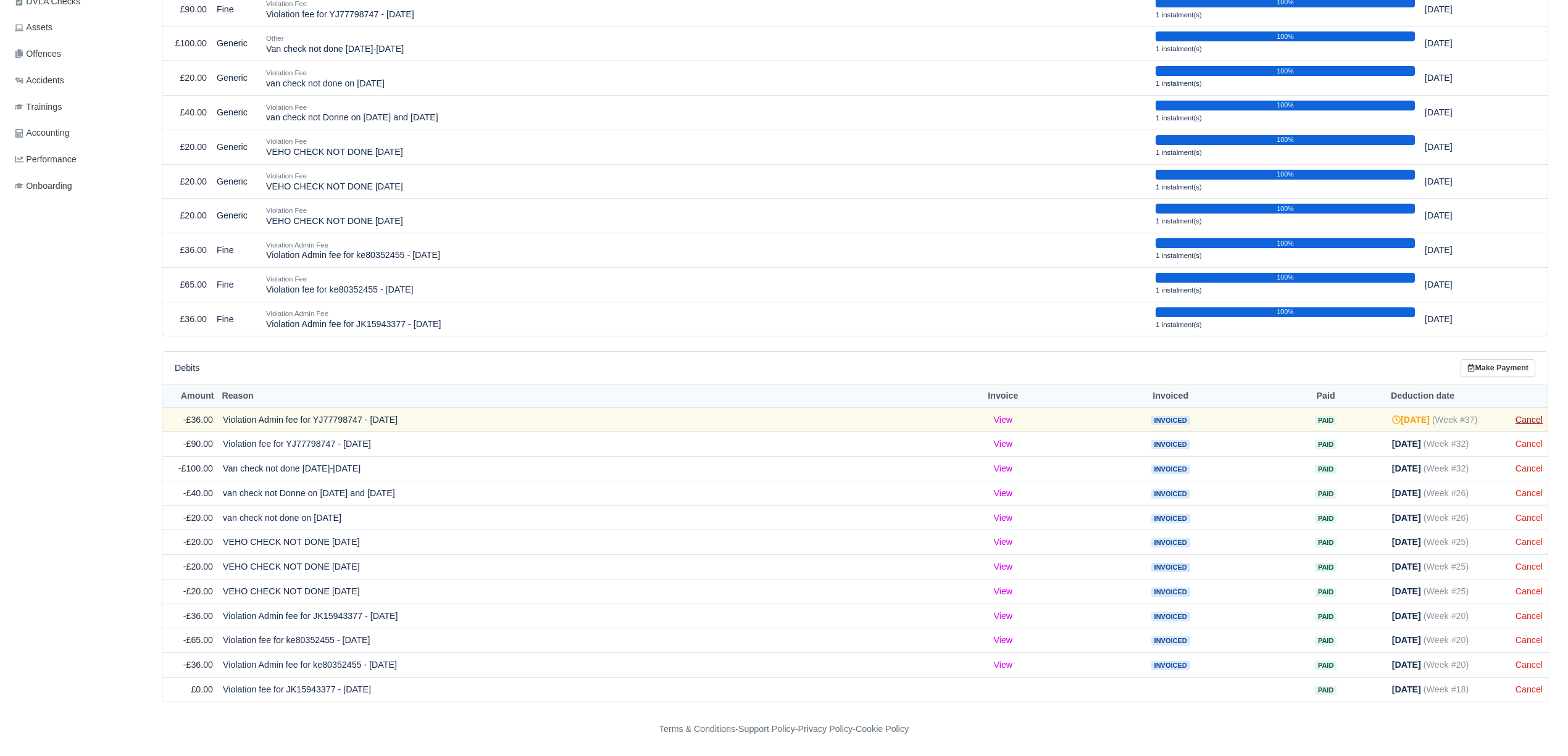
click at [1526, 416] on link "Cancel" at bounding box center [1529, 419] width 27 height 10
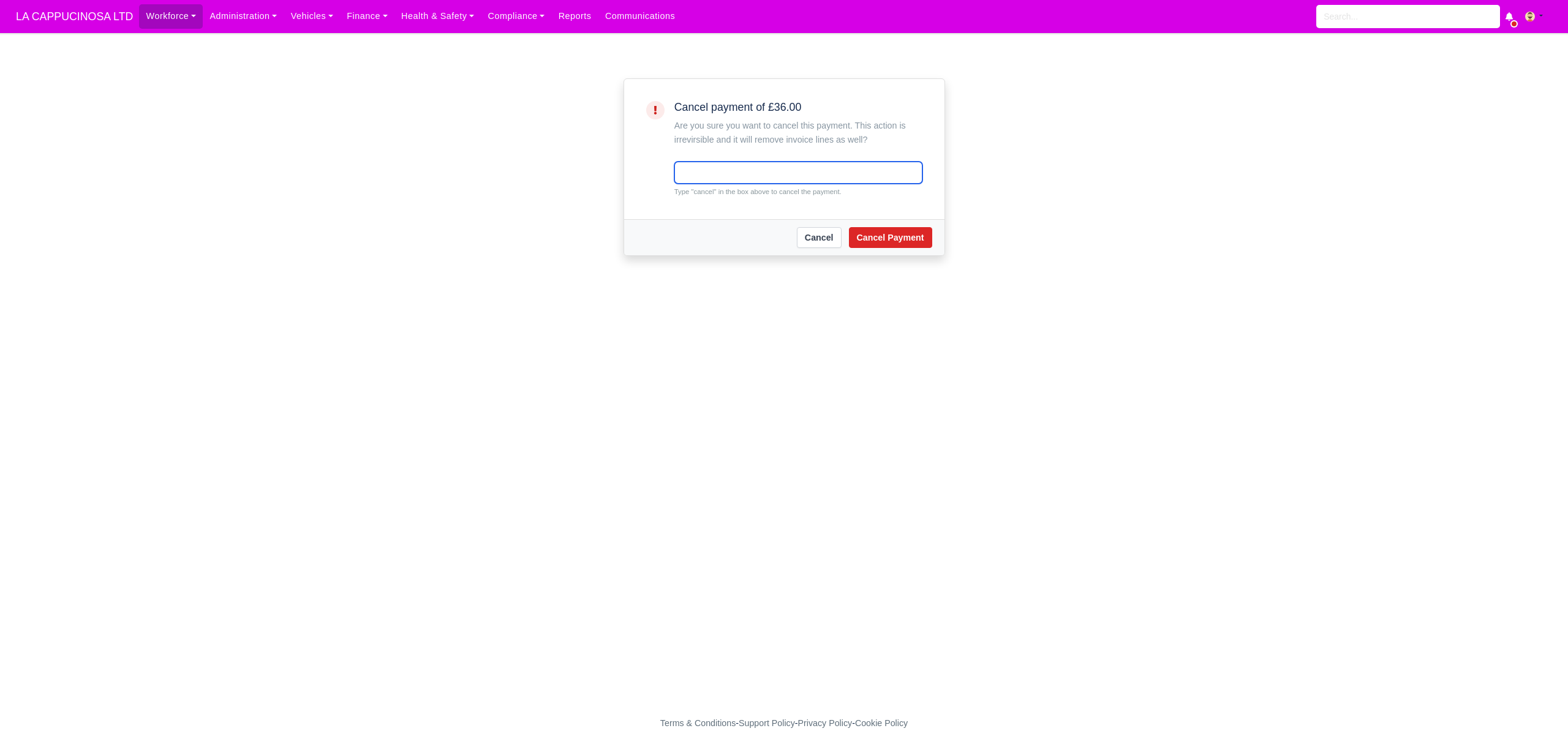
click at [791, 171] on input "text" at bounding box center [798, 172] width 248 height 22
type input "cancel"
click at [904, 228] on button "Cancel Payment" at bounding box center [890, 238] width 83 height 21
